Goal: Task Accomplishment & Management: Use online tool/utility

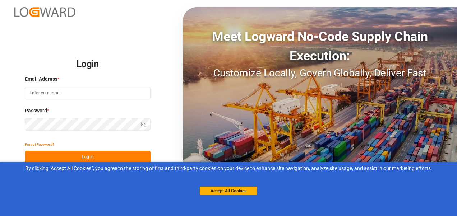
click at [54, 95] on input at bounding box center [88, 93] width 126 height 13
click at [89, 157] on button "Log In" at bounding box center [88, 157] width 126 height 13
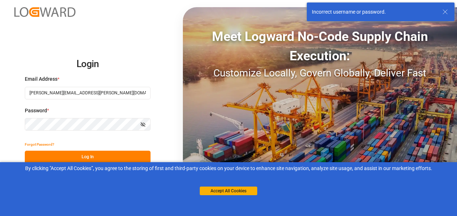
click at [448, 16] on div "Incorrect username or password." at bounding box center [381, 12] width 148 height 19
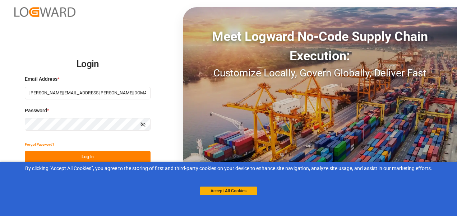
click at [10, 124] on div "Login Email Address * [PERSON_NAME][EMAIL_ADDRESS][PERSON_NAME][DOMAIN_NAME] Pa…" at bounding box center [228, 108] width 457 height 216
drag, startPoint x: 81, startPoint y: 92, endPoint x: 67, endPoint y: 96, distance: 14.1
click at [67, 96] on input "[PERSON_NAME][EMAIL_ADDRESS][PERSON_NAME][DOMAIN_NAME]" at bounding box center [88, 93] width 126 height 13
type input "[PERSON_NAME][EMAIL_ADDRESS][PERSON_NAME][DOMAIN_NAME]"
click at [94, 155] on button "Log In" at bounding box center [88, 157] width 126 height 13
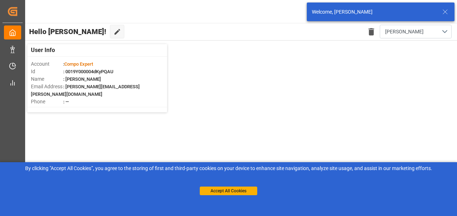
click at [219, 187] on div "Accept All Cookies" at bounding box center [229, 184] width 58 height 23
click at [222, 190] on button "Accept All Cookies" at bounding box center [229, 191] width 58 height 9
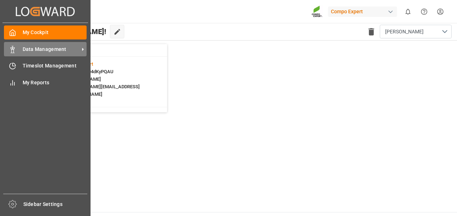
click at [10, 50] on icon at bounding box center [12, 49] width 7 height 7
click at [84, 50] on icon at bounding box center [83, 50] width 8 height 8
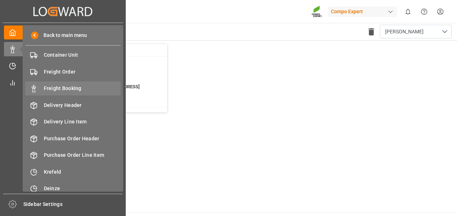
click at [80, 88] on span "Freight Booking" at bounding box center [82, 89] width 77 height 8
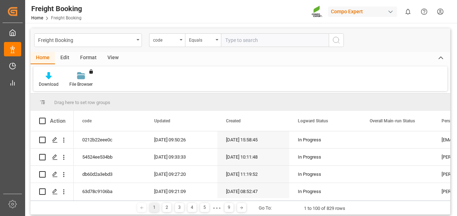
click at [89, 59] on div "Format" at bounding box center [88, 58] width 27 height 12
click at [105, 60] on div "View" at bounding box center [113, 58] width 22 height 12
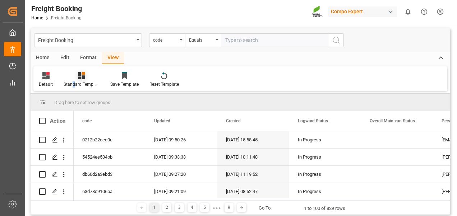
click at [74, 82] on div "Standard Templates" at bounding box center [82, 84] width 36 height 6
drag, startPoint x: 74, startPoint y: 82, endPoint x: 85, endPoint y: 101, distance: 22.3
click at [85, 101] on div "Overview Countries" at bounding box center [100, 102] width 63 height 8
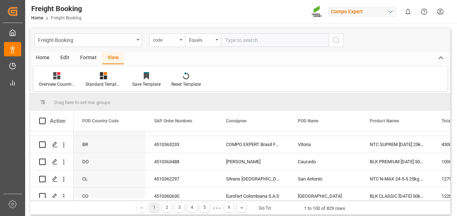
scroll to position [762, 0]
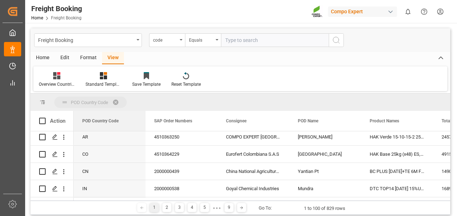
drag, startPoint x: 93, startPoint y: 119, endPoint x: 79, endPoint y: 98, distance: 26.1
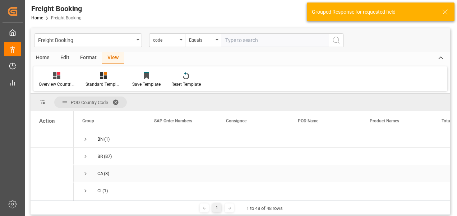
scroll to position [108, 0]
click at [87, 168] on span "Press SPACE to select this row." at bounding box center [85, 170] width 6 height 6
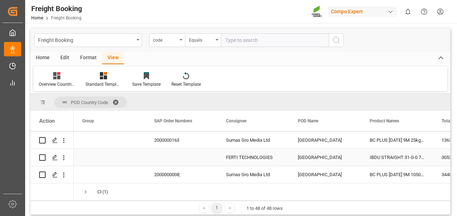
scroll to position [144, 0]
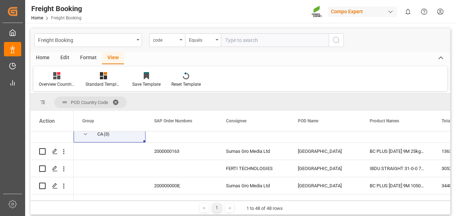
click at [167, 201] on div "POD Country Code Drag here to set column labels Action Group SAP Order Numbers" at bounding box center [241, 154] width 420 height 121
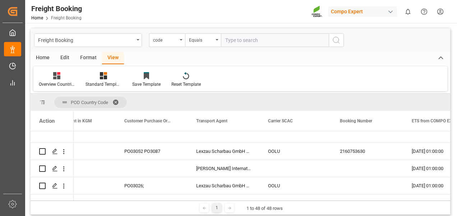
scroll to position [0, 0]
